Goal: Task Accomplishment & Management: Use online tool/utility

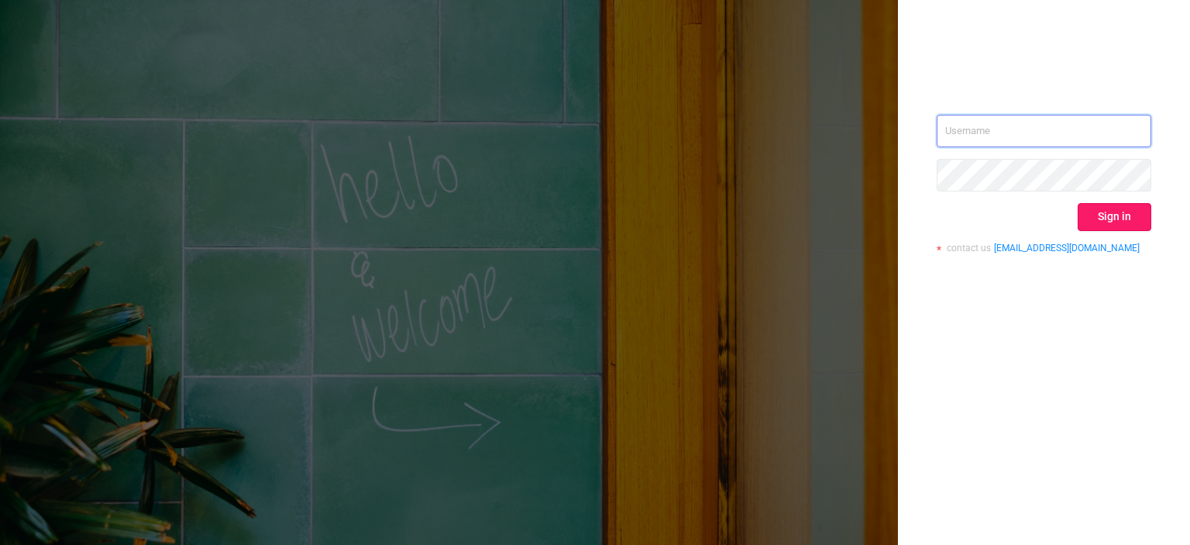
type input "[EMAIL_ADDRESS][DOMAIN_NAME]"
click at [1104, 204] on button "Sign in" at bounding box center [1114, 217] width 74 height 28
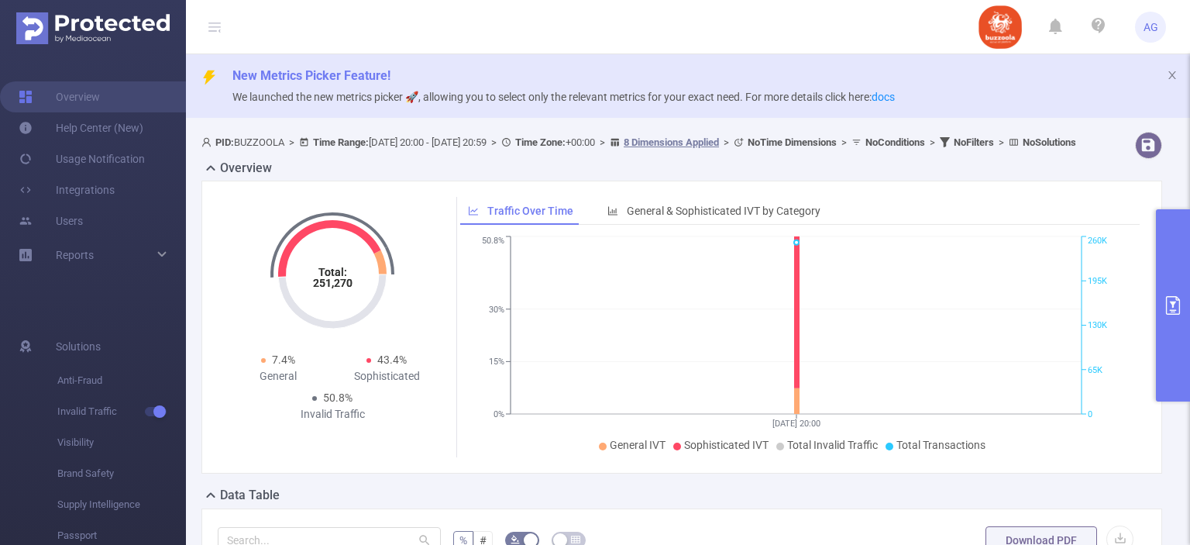
click at [1162, 284] on button "primary" at bounding box center [1173, 305] width 34 height 192
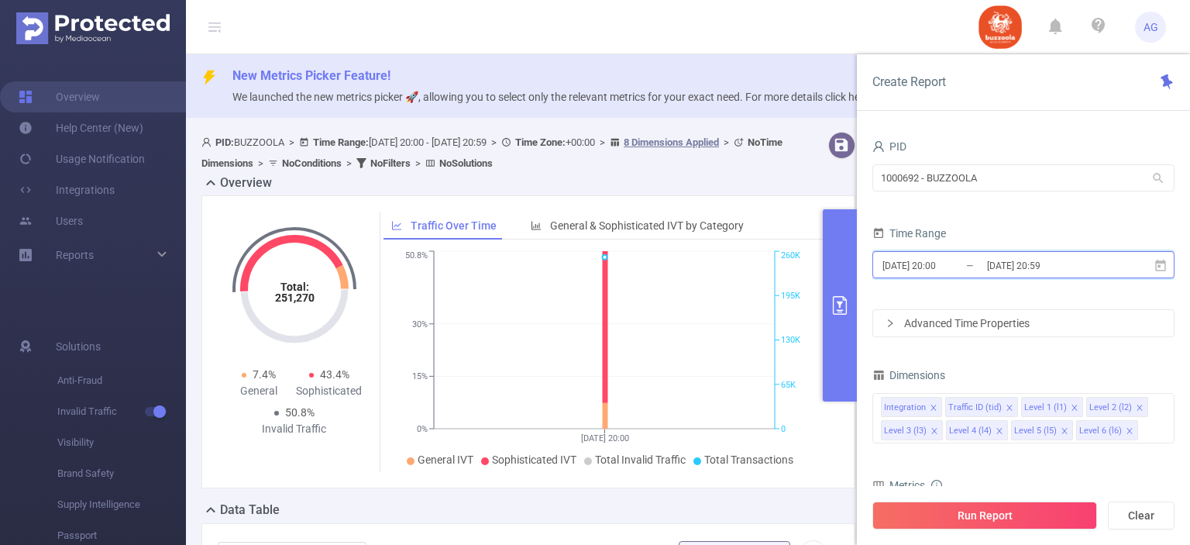
click at [1156, 263] on icon at bounding box center [1160, 265] width 11 height 12
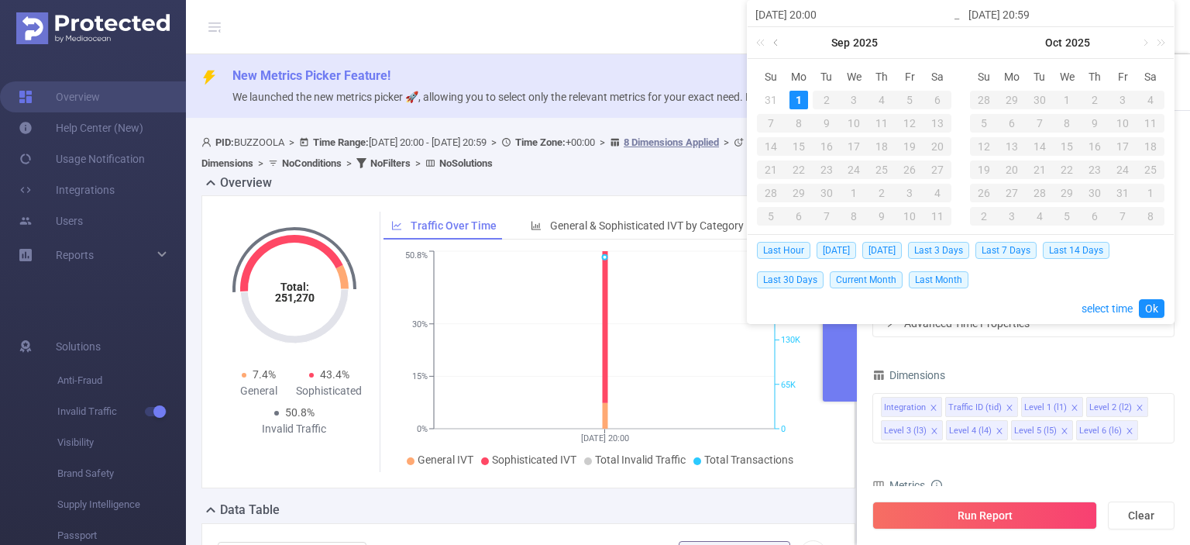
click at [776, 50] on link at bounding box center [777, 42] width 14 height 31
click at [1015, 99] on div "1" at bounding box center [1011, 100] width 19 height 19
click at [817, 194] on div "26" at bounding box center [826, 193] width 19 height 19
type input "2025-08-26 20:00"
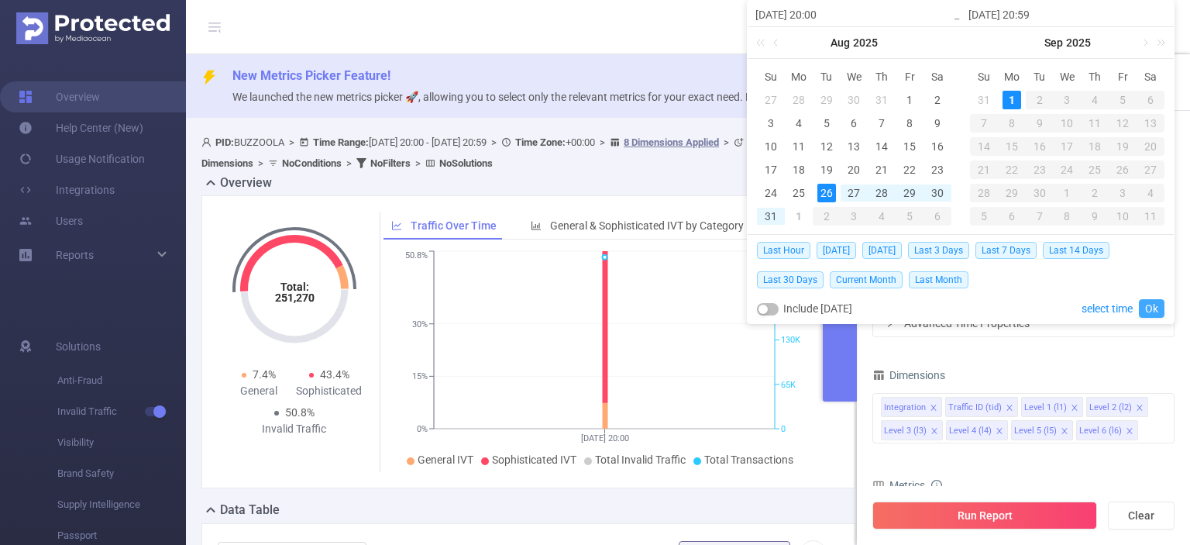
click at [1153, 309] on link "Ok" at bounding box center [1152, 308] width 26 height 19
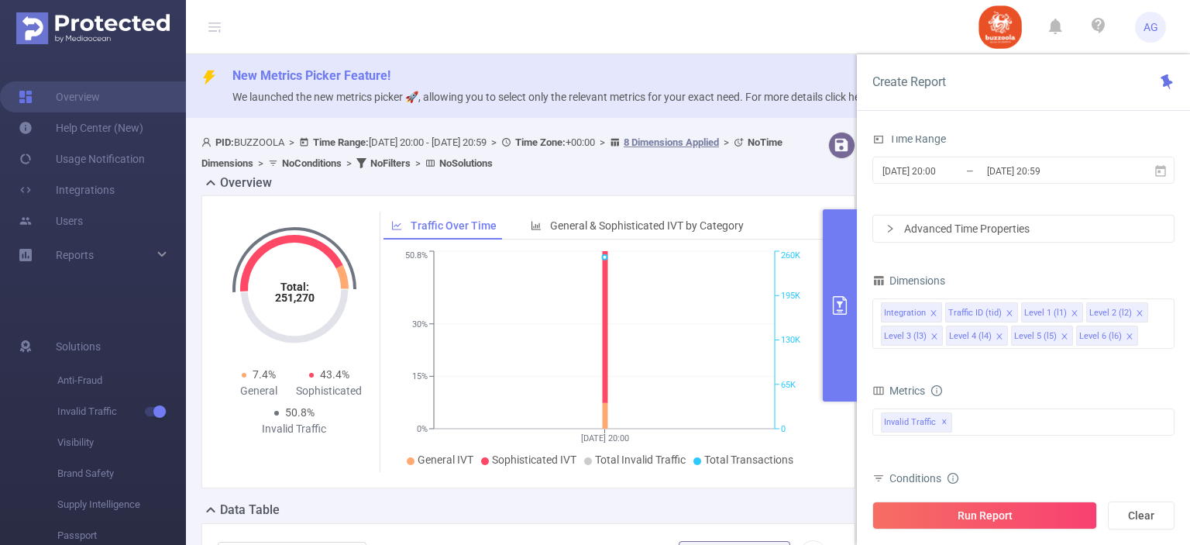
click at [963, 235] on div "Advanced Time Properties" at bounding box center [1023, 228] width 301 height 26
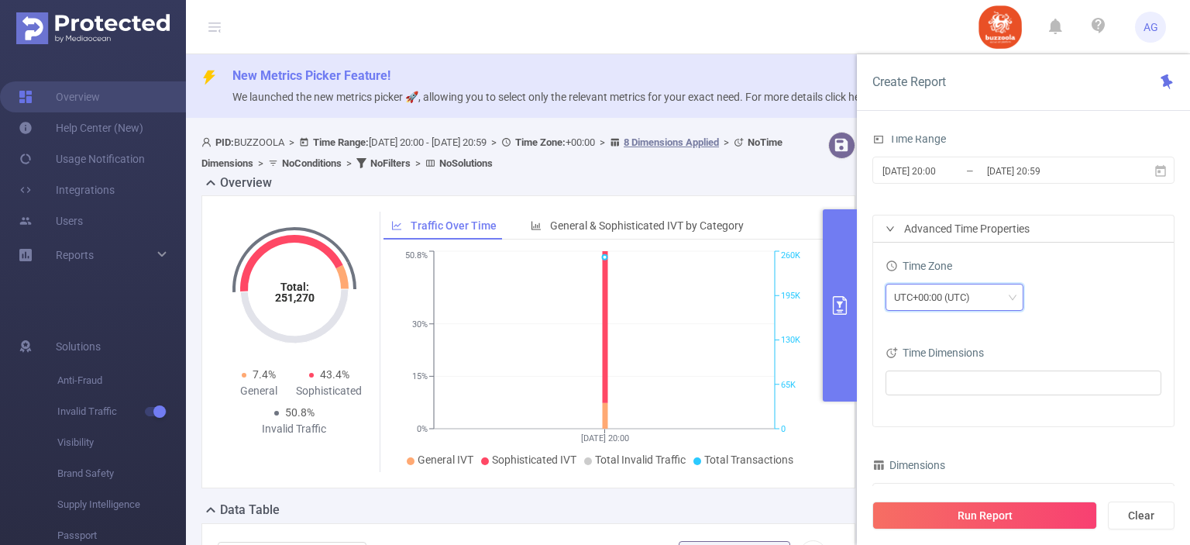
click at [944, 297] on div "UTC+00:00 (UTC)" at bounding box center [937, 297] width 87 height 26
click at [1010, 293] on icon "icon: down" at bounding box center [1012, 297] width 9 height 9
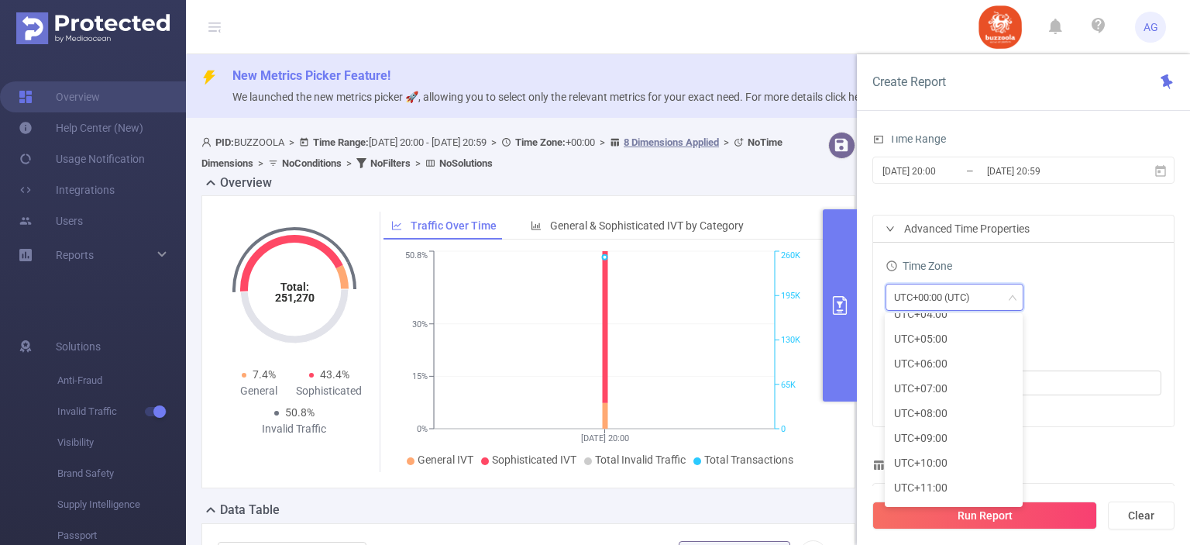
scroll to position [361, 0]
click at [952, 356] on li "UTC+03:00" at bounding box center [954, 364] width 138 height 25
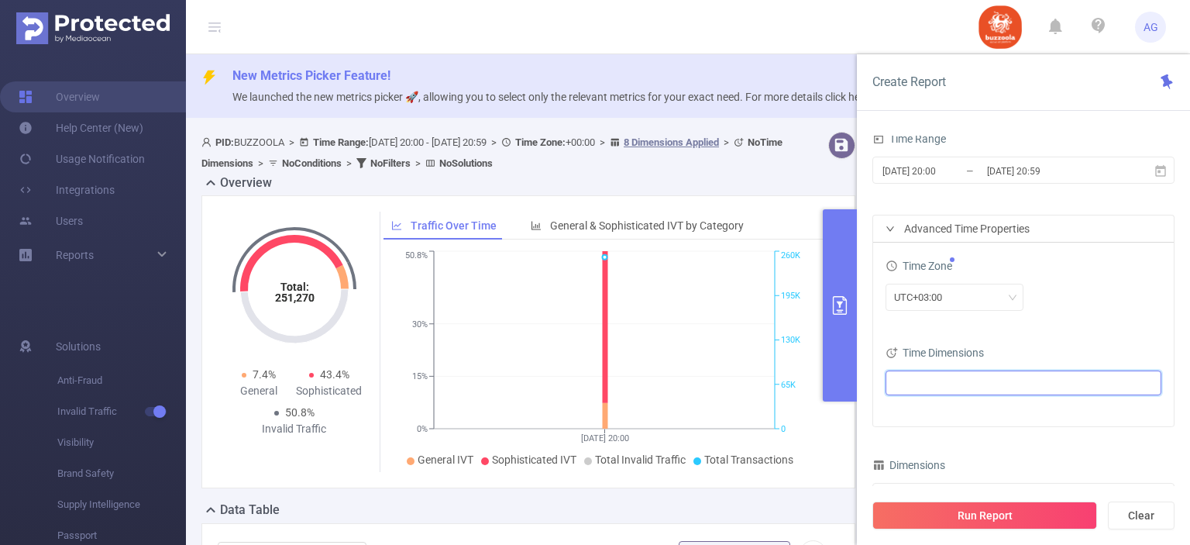
click at [994, 393] on ul at bounding box center [1017, 382] width 255 height 23
click at [914, 407] on span at bounding box center [912, 410] width 12 height 12
click at [1072, 325] on div "Time Zone UTC+03:00 Time Dimensions Date" at bounding box center [1023, 334] width 301 height 184
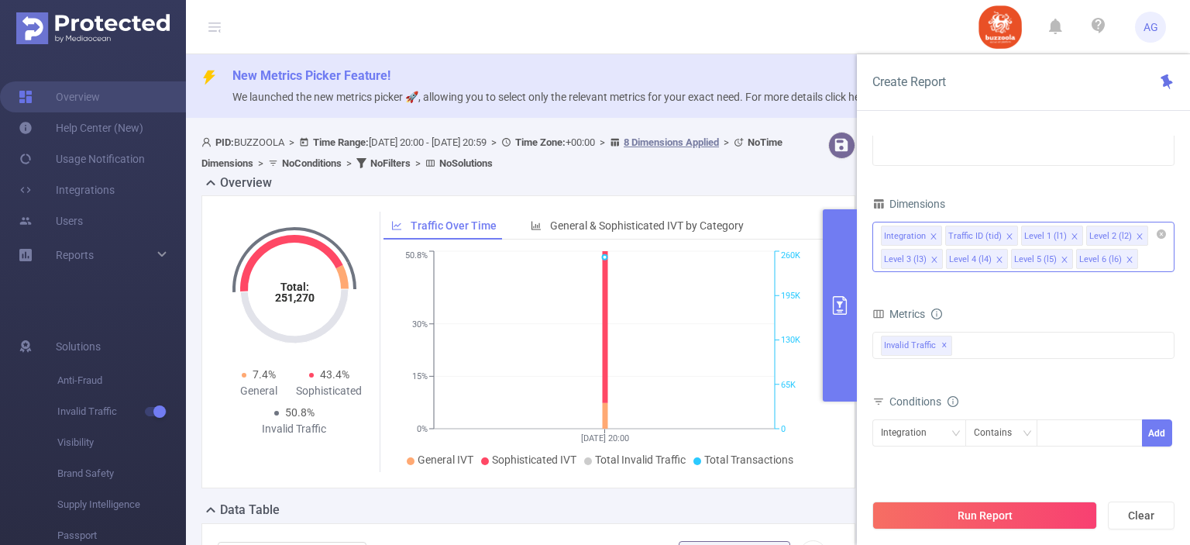
click at [932, 232] on icon "icon: close" at bounding box center [934, 236] width 8 height 8
click at [941, 232] on icon "icon: close" at bounding box center [945, 236] width 8 height 8
click at [954, 348] on div "Invalid Traffic ✕" at bounding box center [919, 343] width 77 height 23
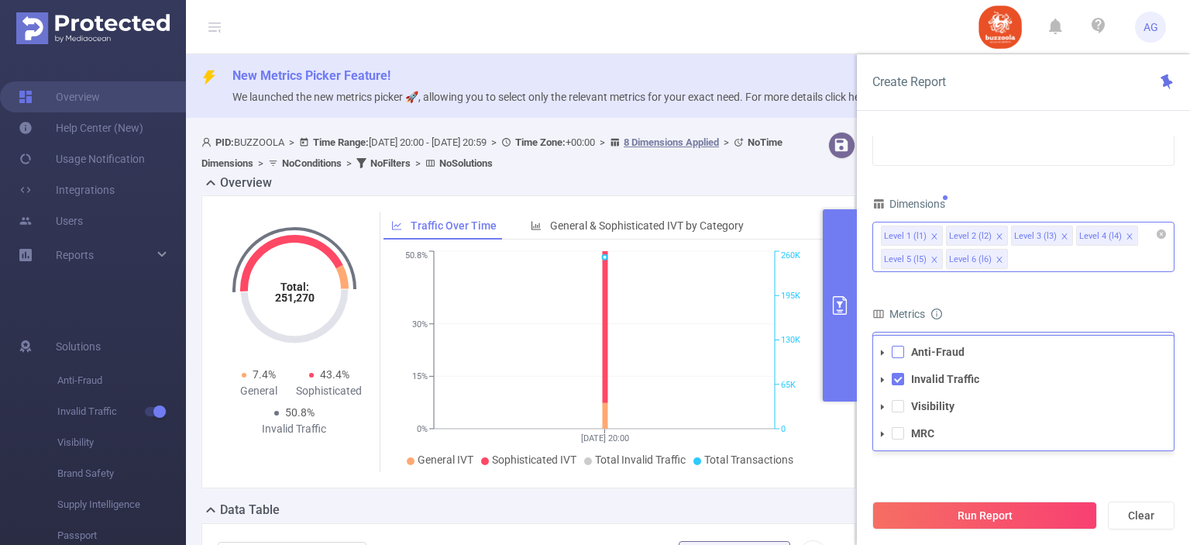
click at [901, 352] on span at bounding box center [898, 351] width 12 height 12
click at [892, 407] on span at bounding box center [898, 406] width 12 height 12
click at [895, 430] on span at bounding box center [898, 433] width 12 height 12
click at [1016, 312] on div "Metrics" at bounding box center [1023, 316] width 302 height 26
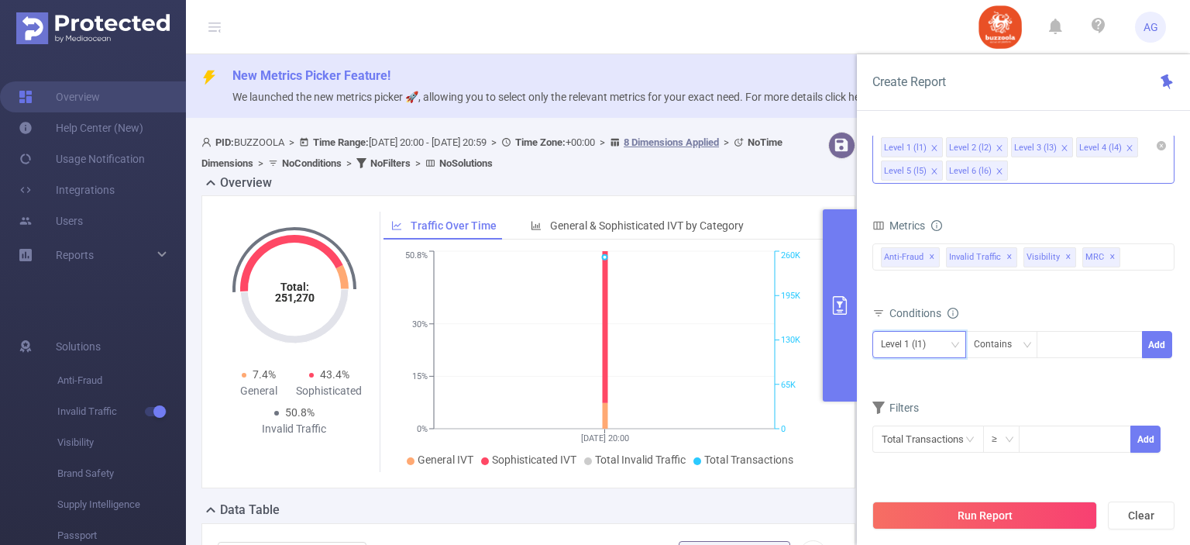
click at [951, 346] on icon "icon: down" at bounding box center [954, 344] width 9 height 9
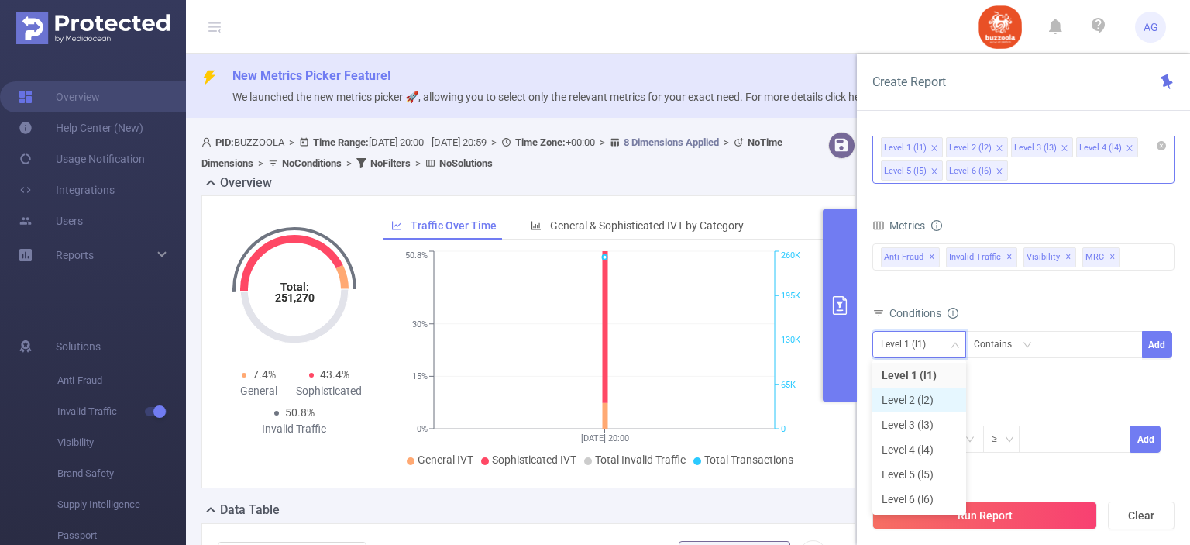
click at [930, 395] on li "Level 2 (l2)" at bounding box center [919, 399] width 94 height 25
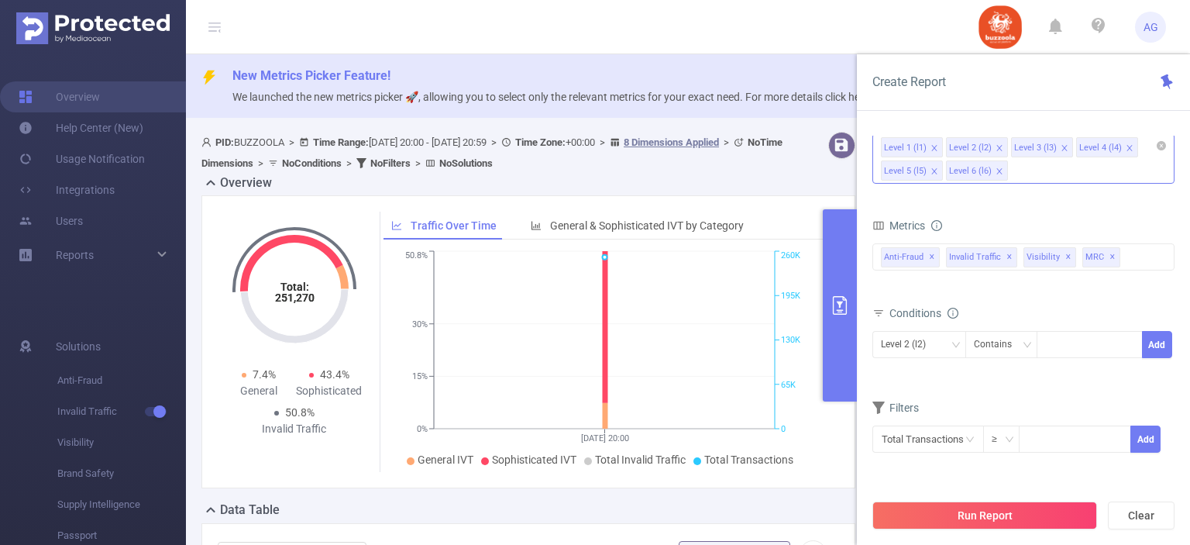
click at [1048, 179] on div "Level 1 (l1) Level 2 (l2) Level 3 (l3) Level 4 (l4) Level 5 (l5) Level 6 (l6)" at bounding box center [1023, 160] width 302 height 60
click at [1048, 179] on div "Level 1 (l1) Level 2 (l2) Level 3 (l3) Level 4 (l4) Level 5 (l5) Level 6 (l6)" at bounding box center [1023, 158] width 302 height 50
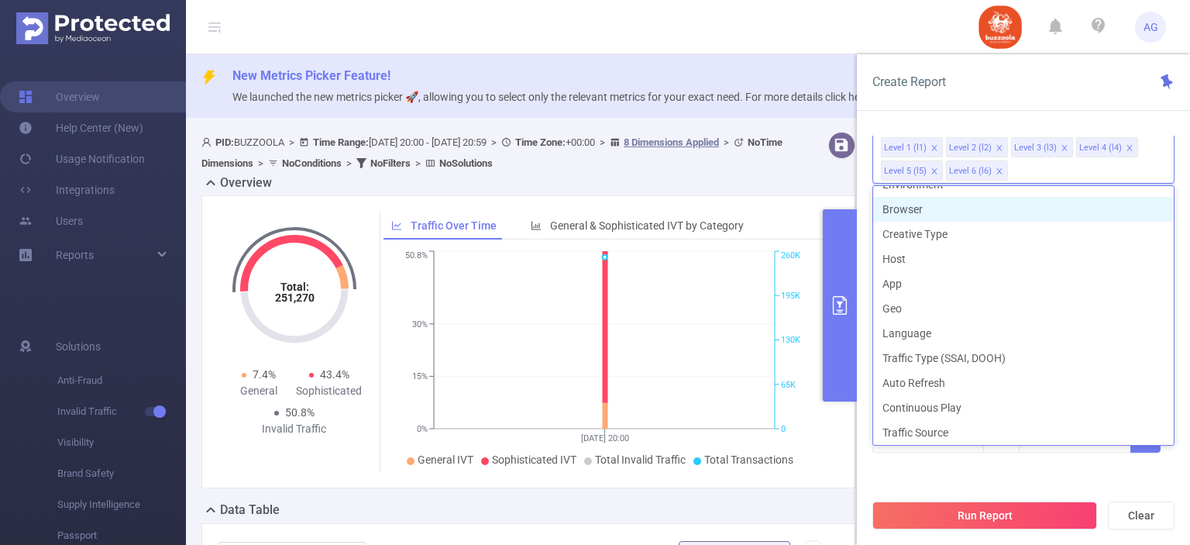
scroll to position [243, 0]
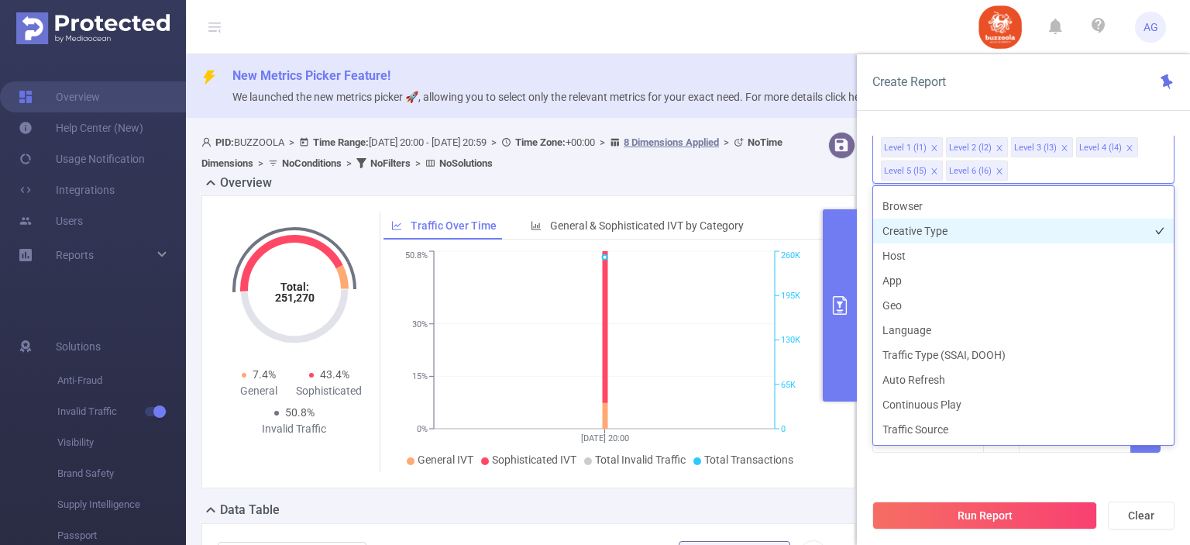
click at [975, 231] on li "Creative Type" at bounding box center [1023, 230] width 301 height 25
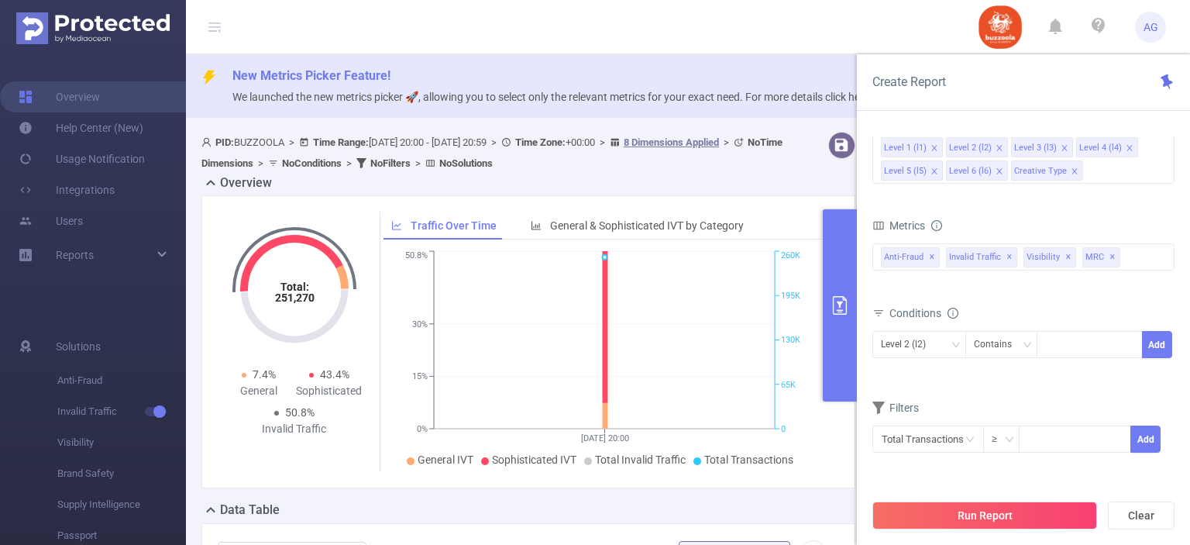
click at [991, 456] on div "Total Transactions ≥ Add" at bounding box center [1023, 442] width 302 height 35
click at [1057, 343] on div at bounding box center [1089, 345] width 89 height 26
paste input "583140"
type input "583140"
click at [1063, 376] on li "583140" at bounding box center [1089, 374] width 106 height 25
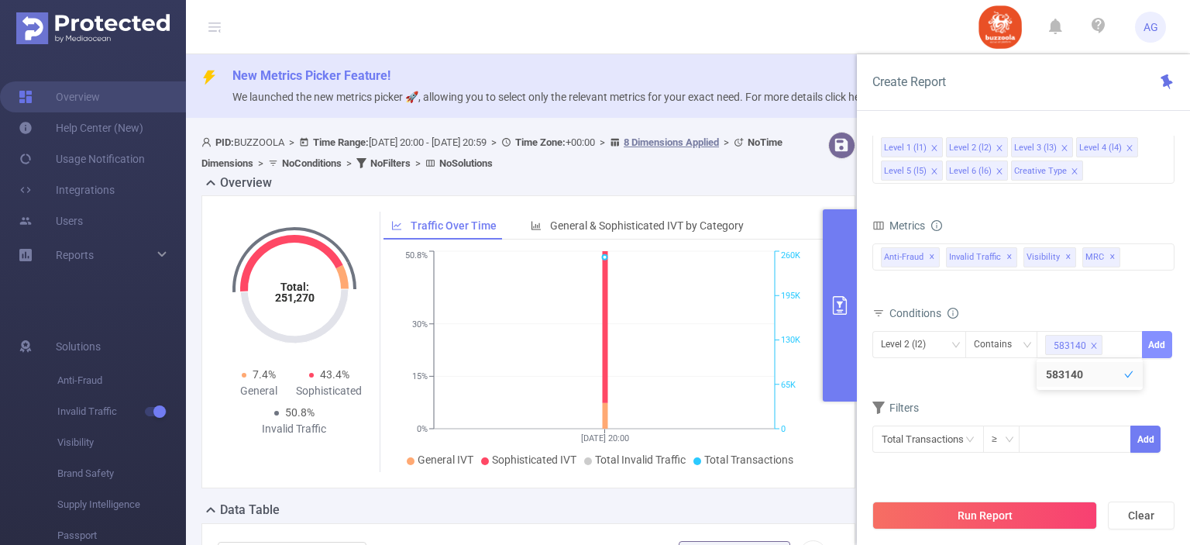
click at [1167, 343] on button "Add" at bounding box center [1157, 344] width 30 height 27
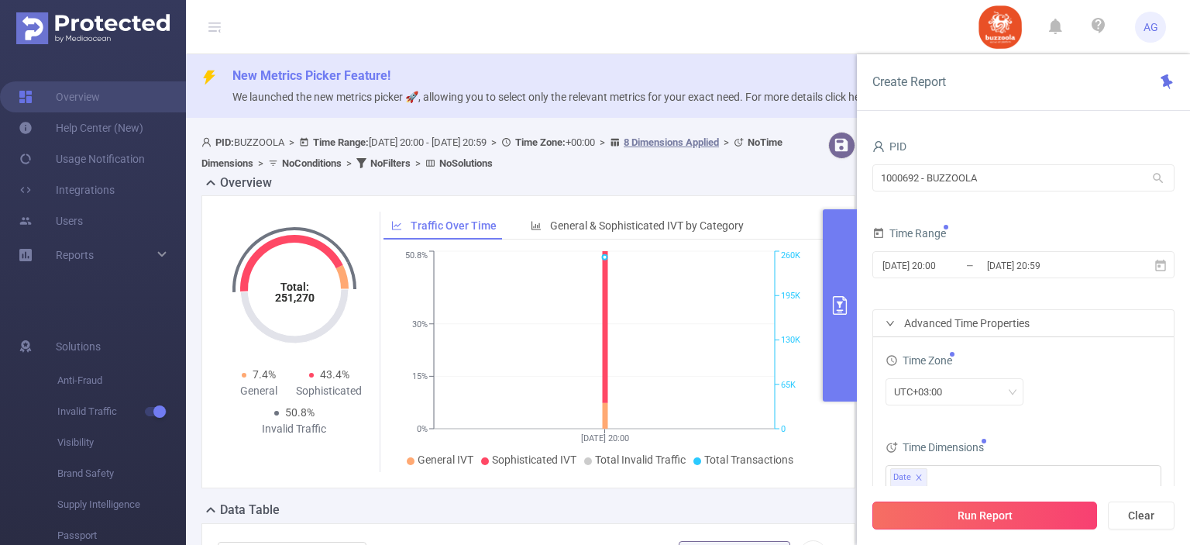
click at [1022, 517] on button "Run Report" at bounding box center [984, 515] width 225 height 28
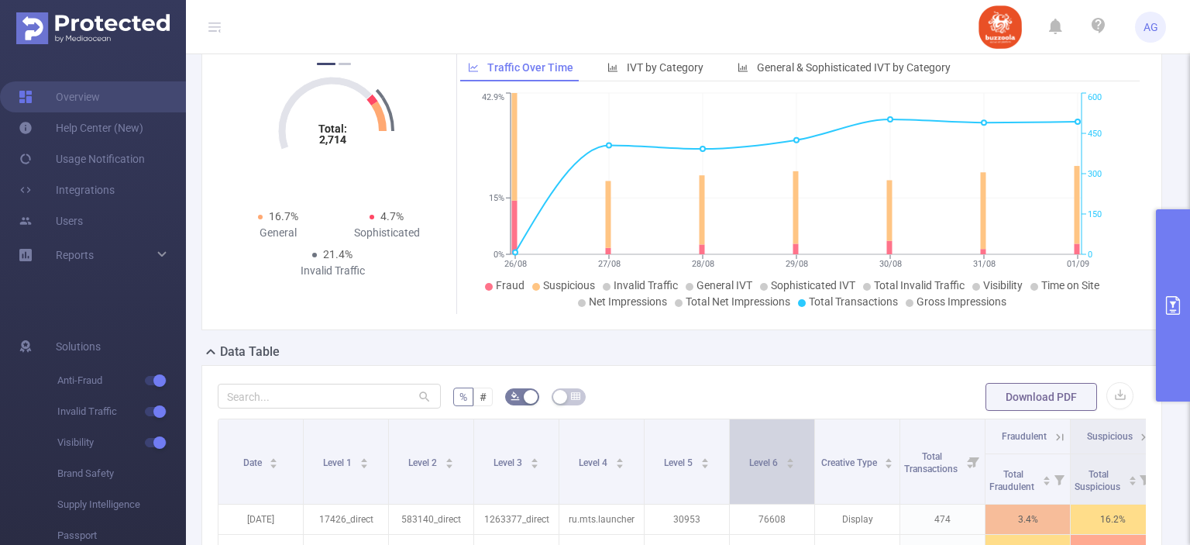
scroll to position [158, 0]
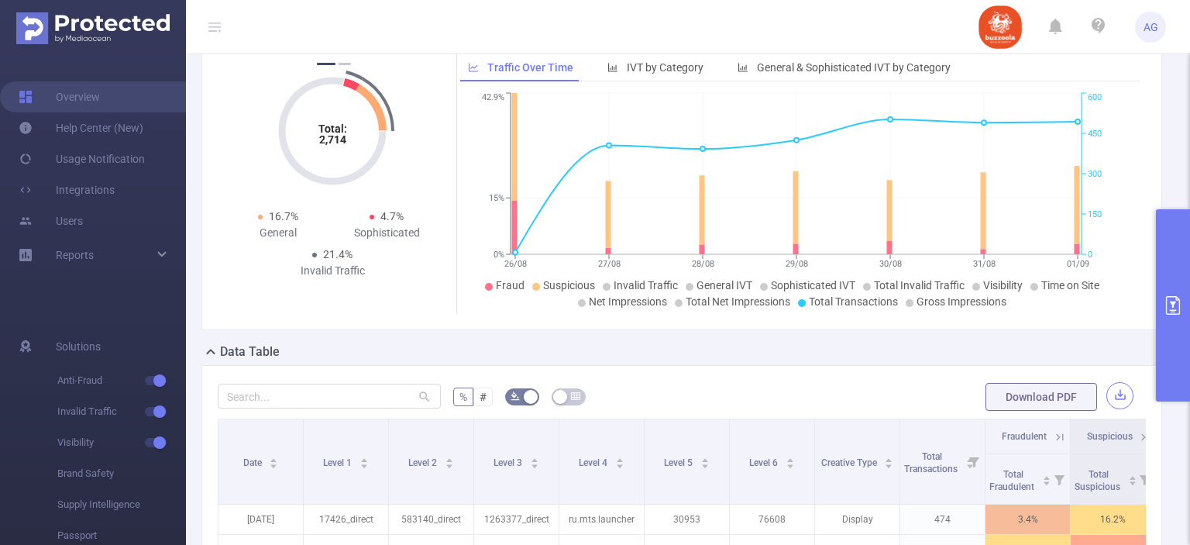
click at [1106, 385] on button "button" at bounding box center [1119, 395] width 27 height 27
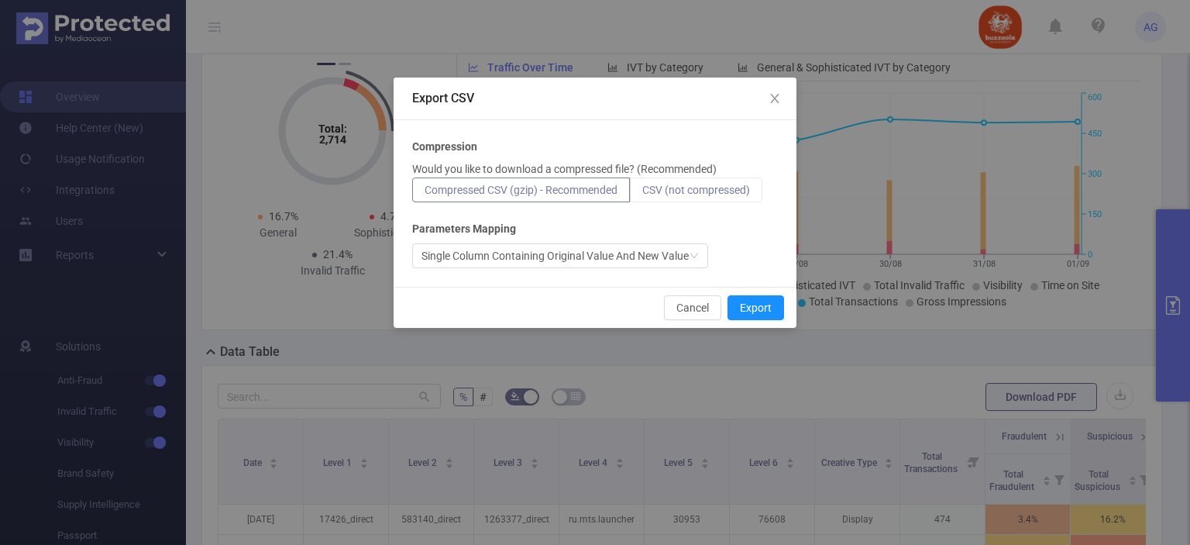
click at [715, 197] on label "CSV (not compressed)" at bounding box center [696, 189] width 132 height 25
click at [642, 194] on input "CSV (not compressed)" at bounding box center [642, 194] width 0 height 0
click at [758, 302] on button "Export" at bounding box center [755, 307] width 57 height 25
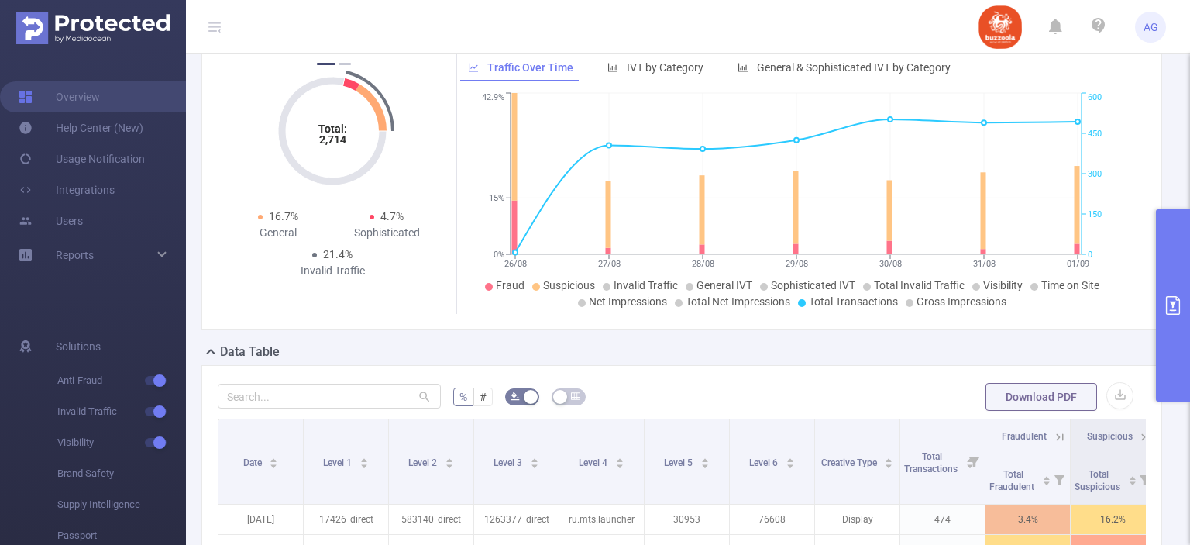
click at [1187, 282] on button "primary" at bounding box center [1173, 305] width 34 height 192
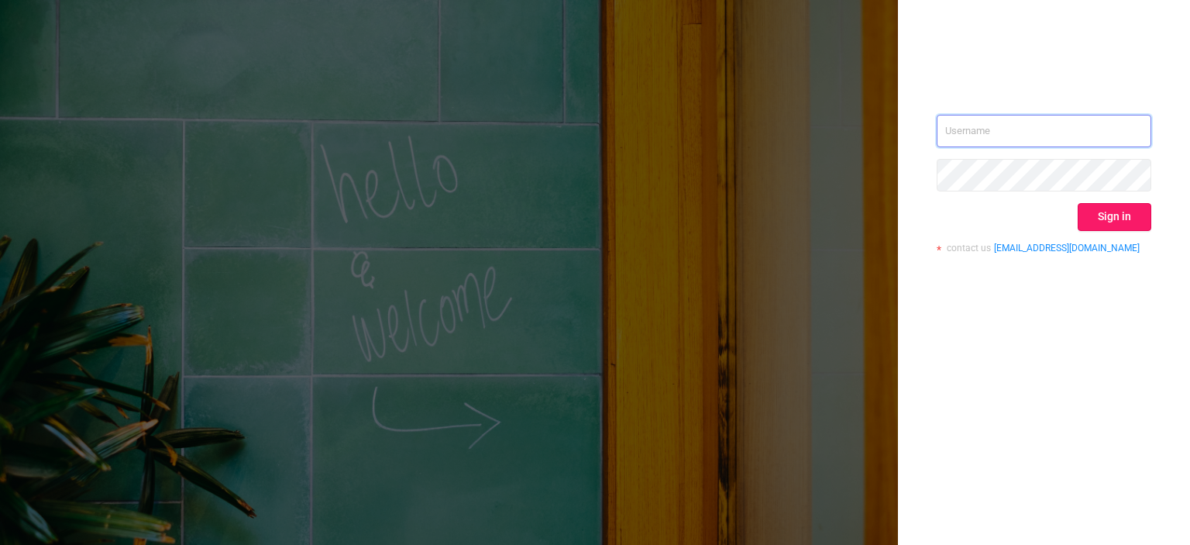
type input "[EMAIL_ADDRESS][DOMAIN_NAME]"
click at [1085, 227] on button "Sign in" at bounding box center [1114, 217] width 74 height 28
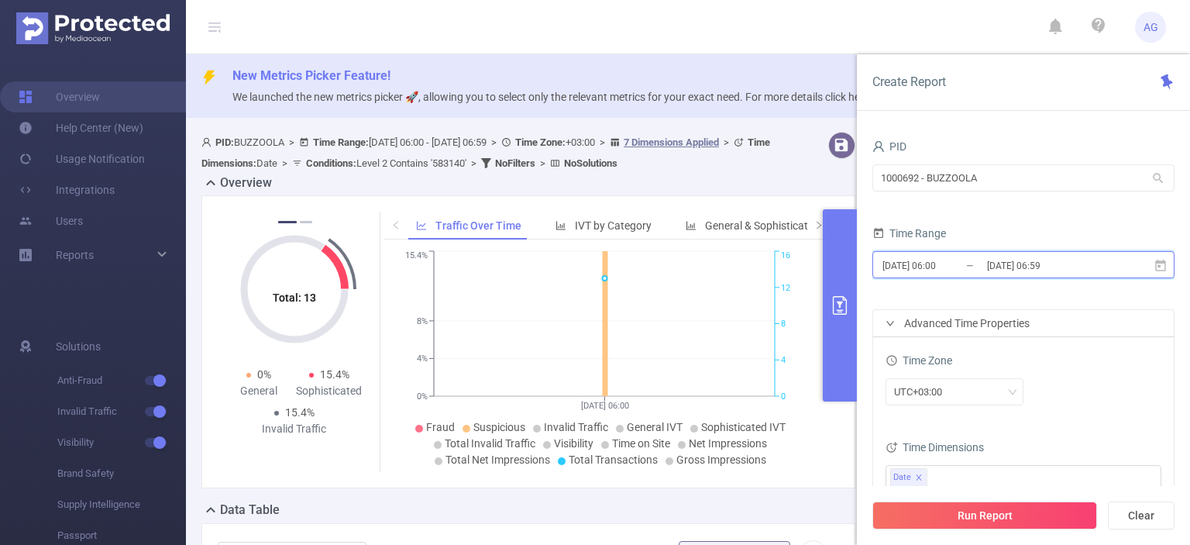
click at [1161, 270] on icon at bounding box center [1160, 265] width 11 height 12
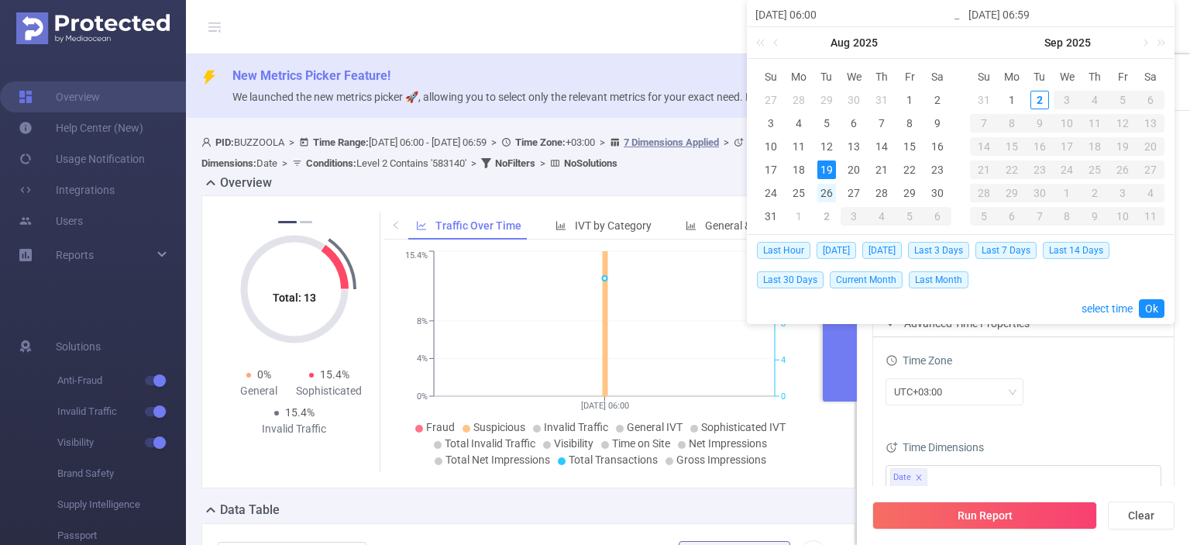
click at [820, 187] on div "26" at bounding box center [826, 193] width 19 height 19
click at [793, 219] on div "1" at bounding box center [798, 216] width 19 height 19
type input "[DATE] 06:00"
type input "[DATE] 06:59"
type input "[DATE] 06:00"
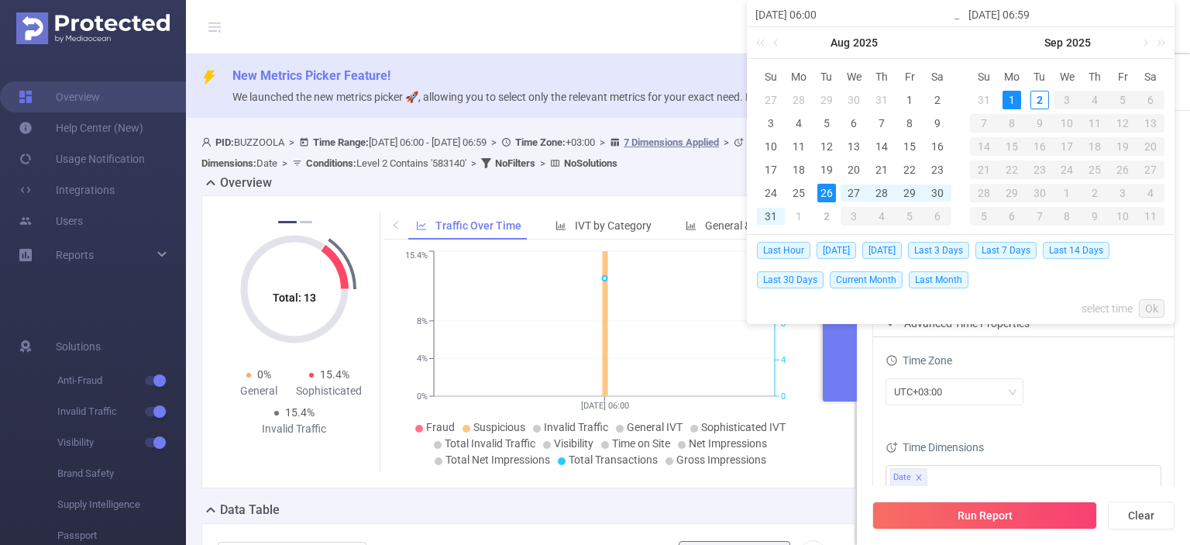
type input "[DATE] 06:59"
click at [1144, 307] on link "Ok" at bounding box center [1152, 308] width 26 height 19
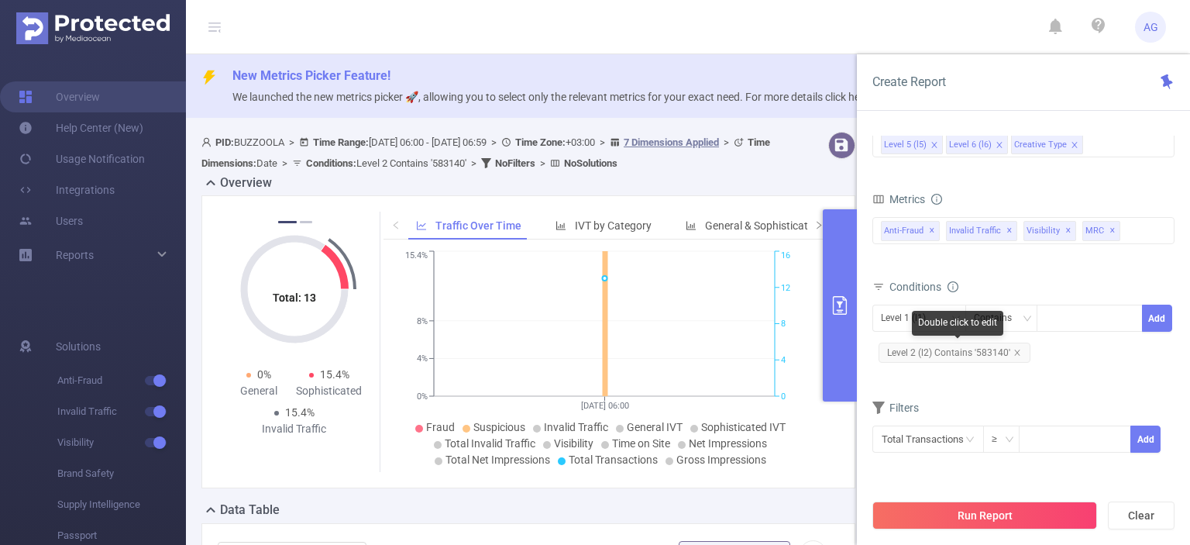
click at [995, 347] on span "Level 2 (l2) Contains '583140'" at bounding box center [954, 352] width 152 height 20
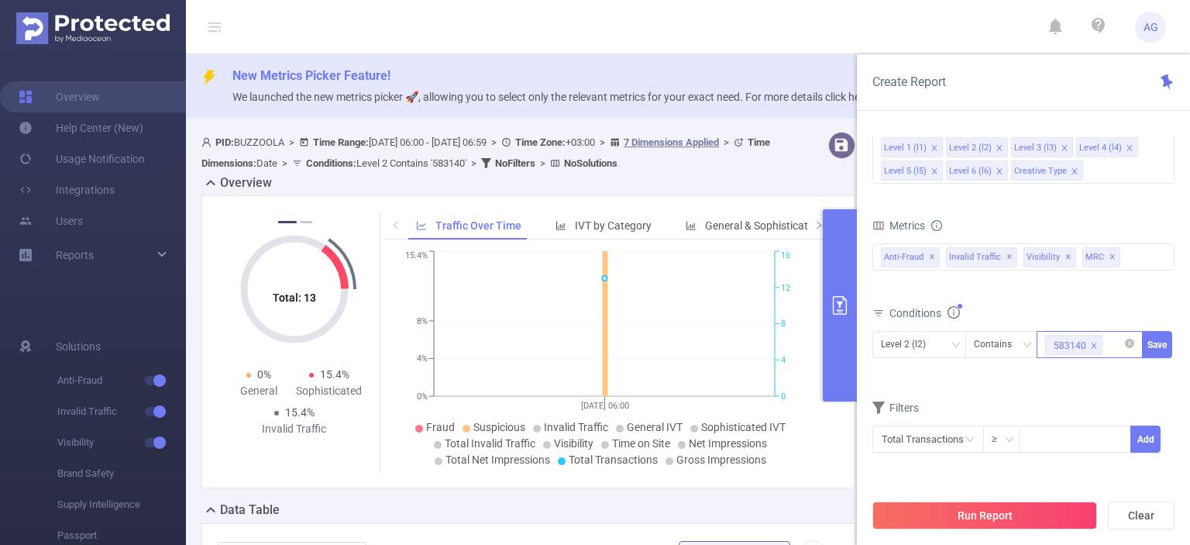
click at [1091, 343] on icon "icon: close" at bounding box center [1094, 346] width 8 height 8
click at [1091, 343] on div at bounding box center [1089, 345] width 89 height 26
paste input "588126"
type input "588126"
click at [1085, 371] on li "588126" at bounding box center [1089, 374] width 106 height 25
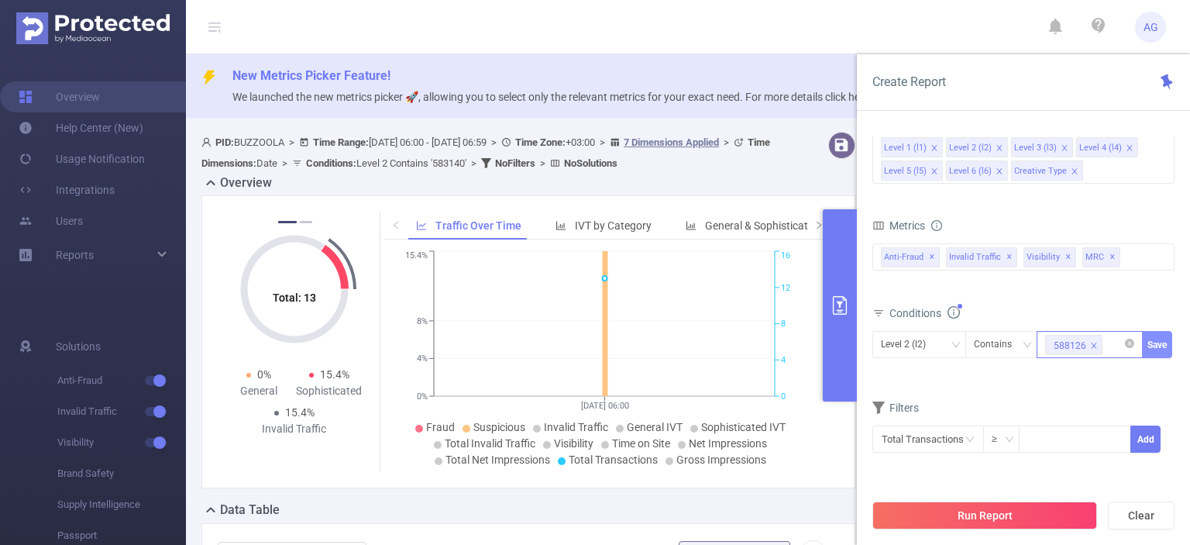
click at [1154, 340] on button "Save" at bounding box center [1157, 344] width 30 height 27
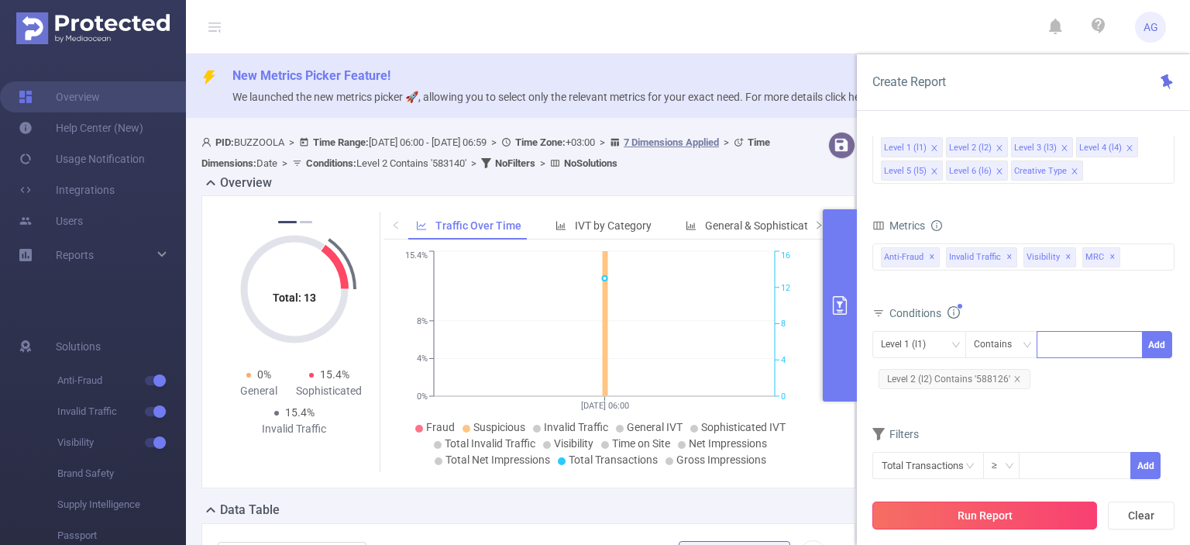
click at [1027, 513] on button "Run Report" at bounding box center [984, 515] width 225 height 28
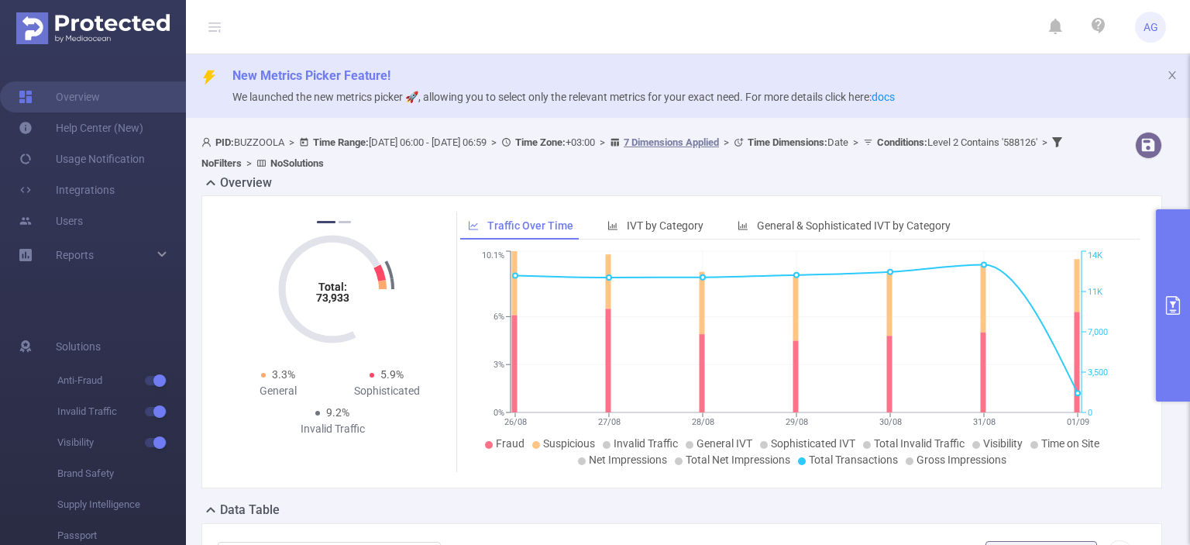
scroll to position [114, 0]
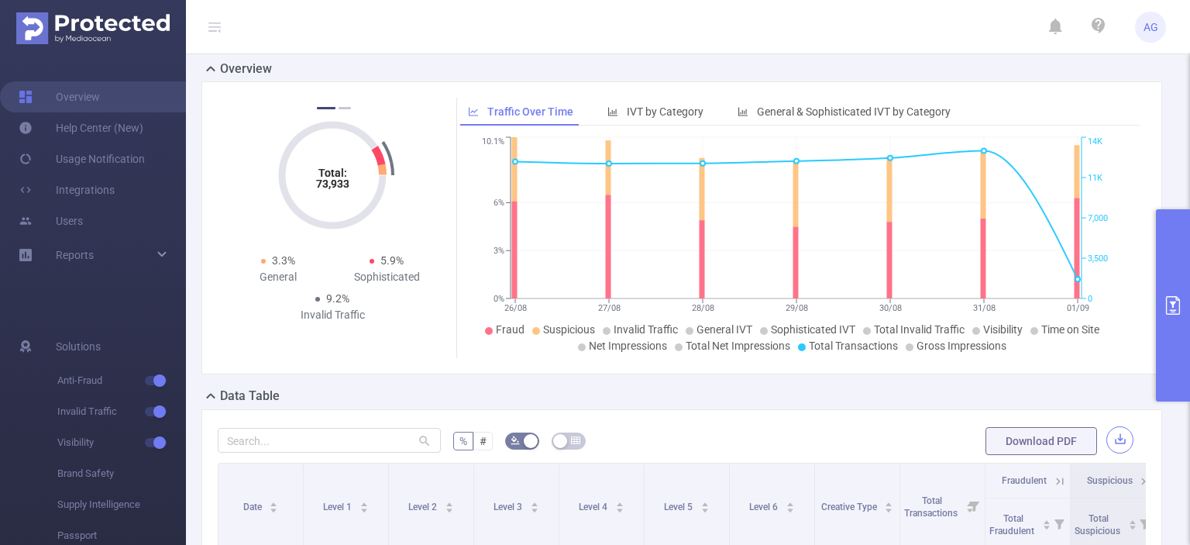
click at [1109, 442] on button "button" at bounding box center [1119, 439] width 27 height 27
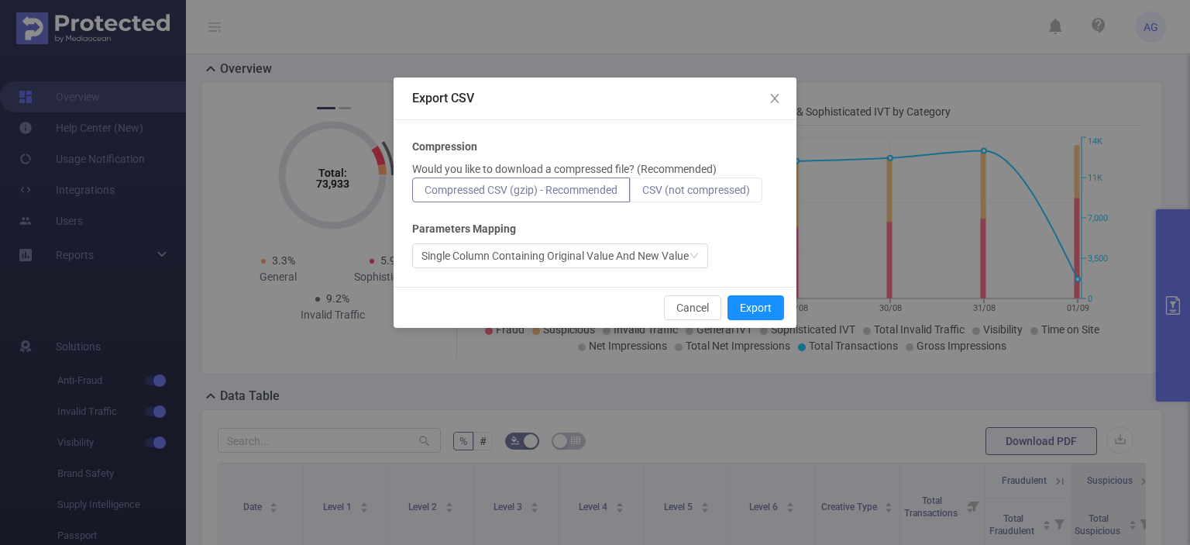
click at [738, 185] on span "CSV (not compressed)" at bounding box center [696, 190] width 108 height 12
click at [642, 194] on input "CSV (not compressed)" at bounding box center [642, 194] width 0 height 0
click at [743, 303] on button "Export" at bounding box center [755, 307] width 57 height 25
